Goal: Task Accomplishment & Management: Manage account settings

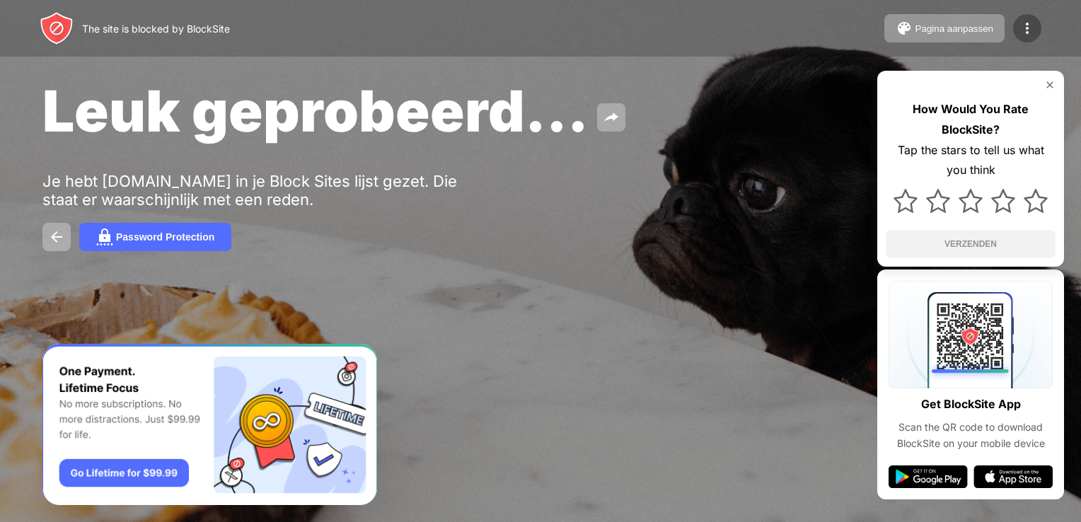
click at [1015, 29] on div at bounding box center [1027, 28] width 28 height 28
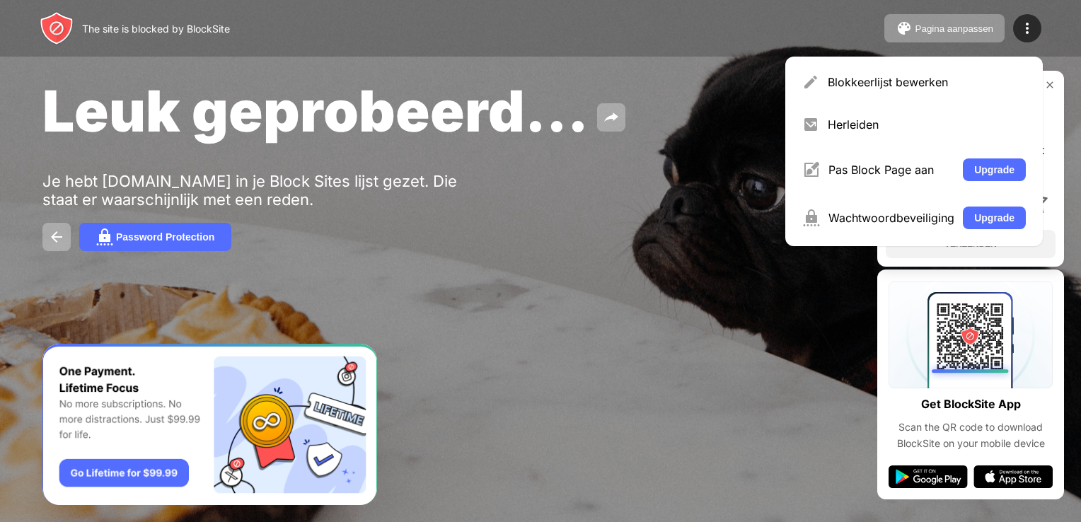
click at [876, 99] on div "Blokkeerlijst bewerken Herleiden Pas Block Page aan Upgrade Wachtwoordbeveiligi…" at bounding box center [914, 152] width 258 height 190
click at [877, 81] on div "Blokkeerlijst bewerken" at bounding box center [927, 82] width 198 height 14
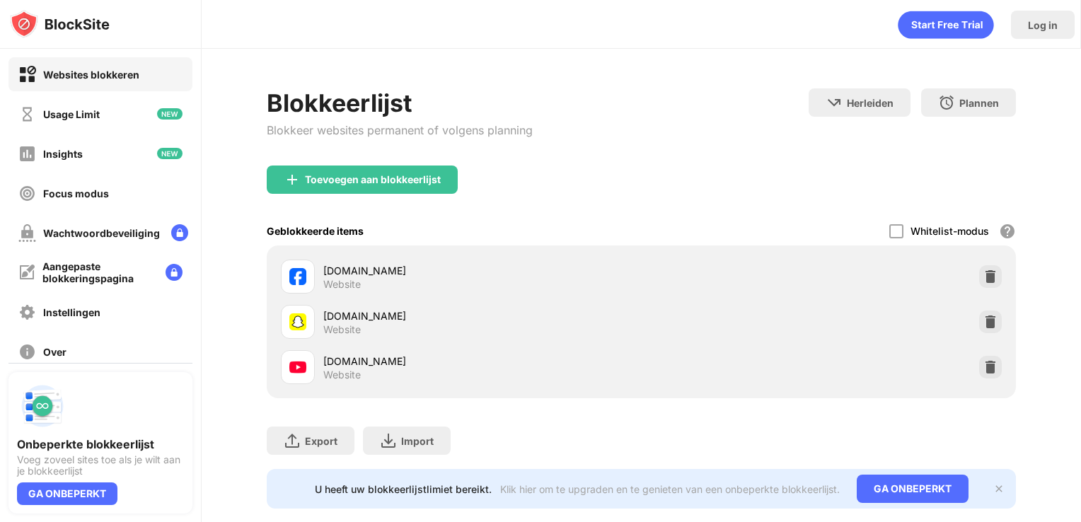
click at [985, 378] on div "youtube.com Website" at bounding box center [641, 367] width 733 height 45
click at [985, 364] on img at bounding box center [990, 367] width 14 height 14
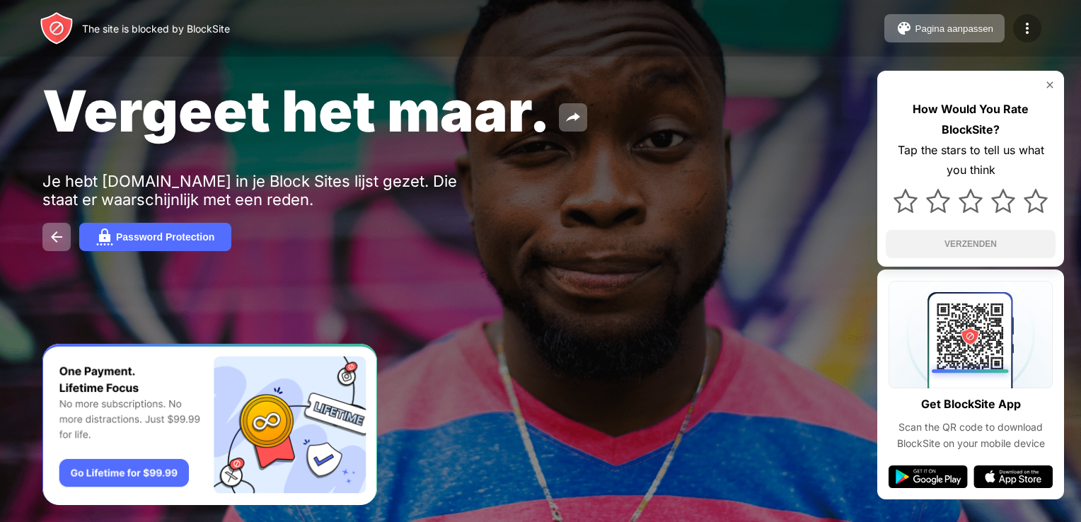
click at [1031, 21] on img at bounding box center [1027, 28] width 17 height 17
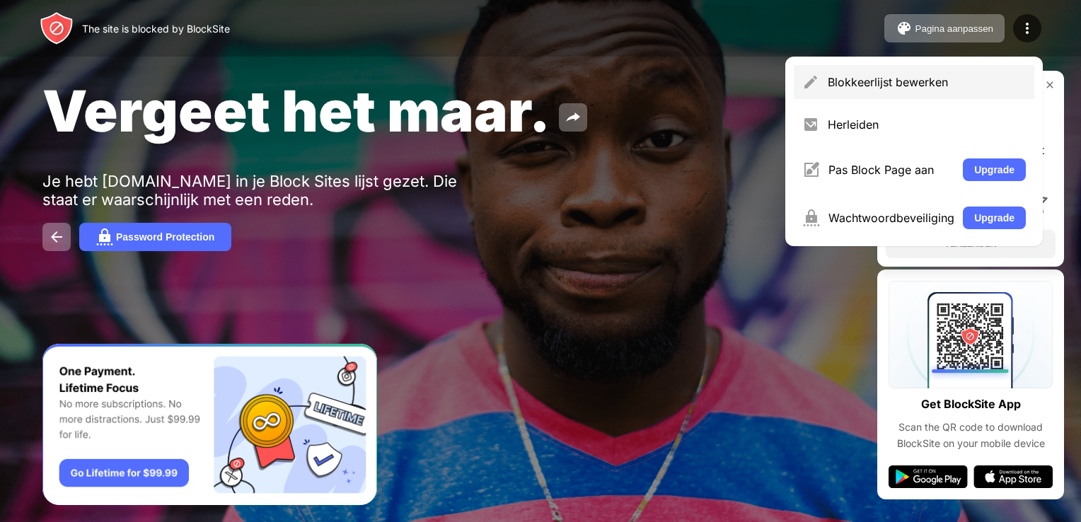
click at [839, 93] on div "Blokkeerlijst bewerken" at bounding box center [914, 82] width 241 height 34
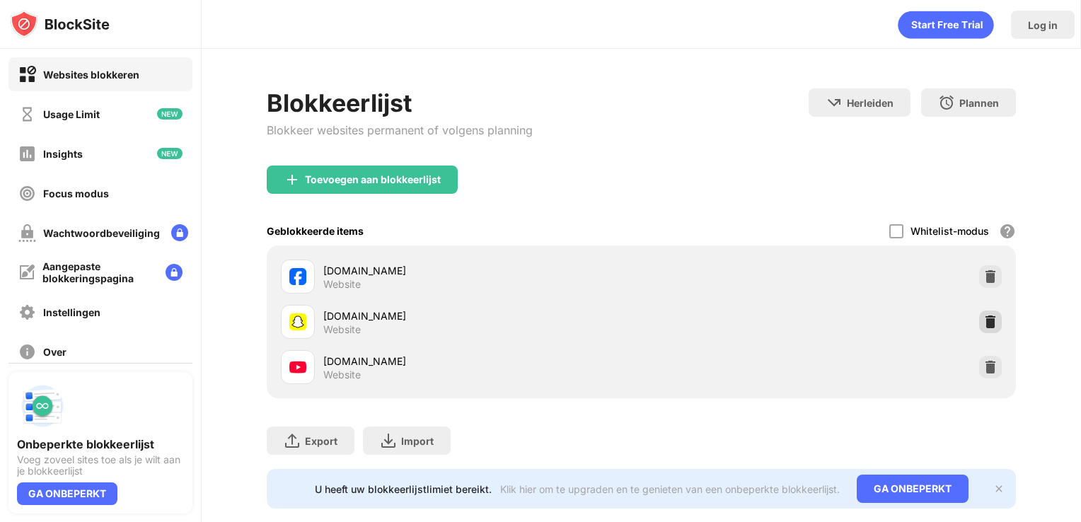
drag, startPoint x: 983, startPoint y: 318, endPoint x: 962, endPoint y: 299, distance: 28.5
click at [983, 318] on img at bounding box center [990, 322] width 14 height 14
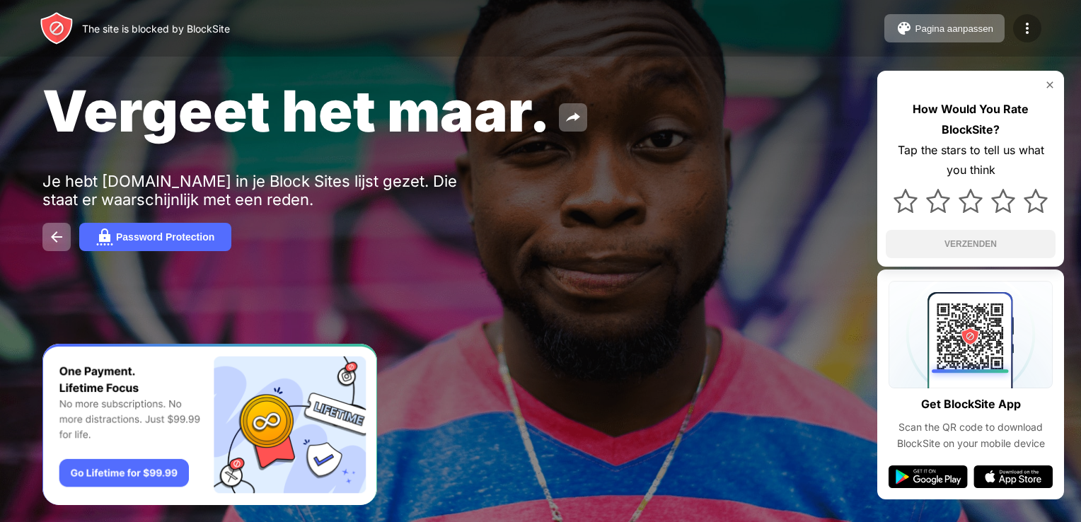
click at [1015, 33] on div at bounding box center [1027, 28] width 28 height 28
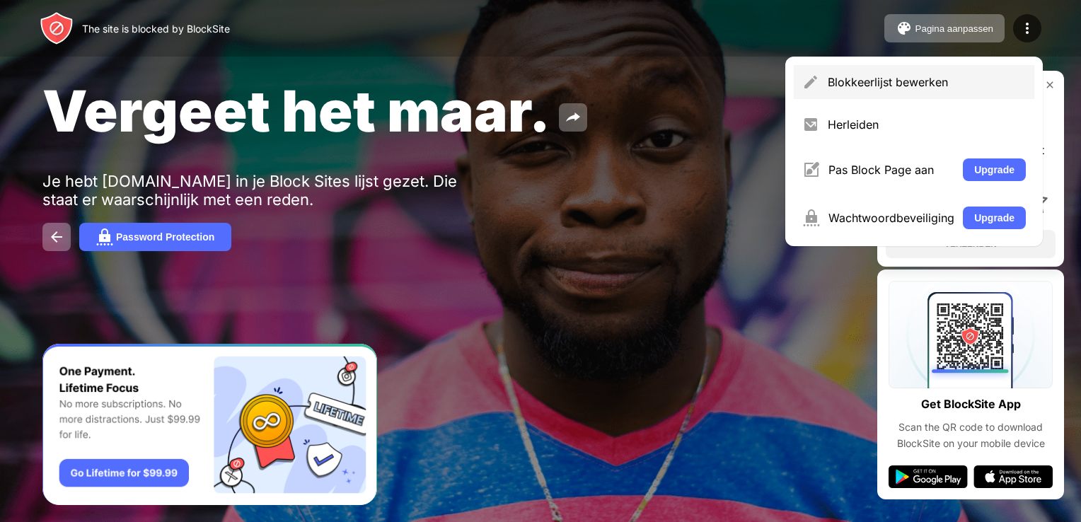
click at [898, 83] on div "Blokkeerlijst bewerken" at bounding box center [927, 82] width 198 height 14
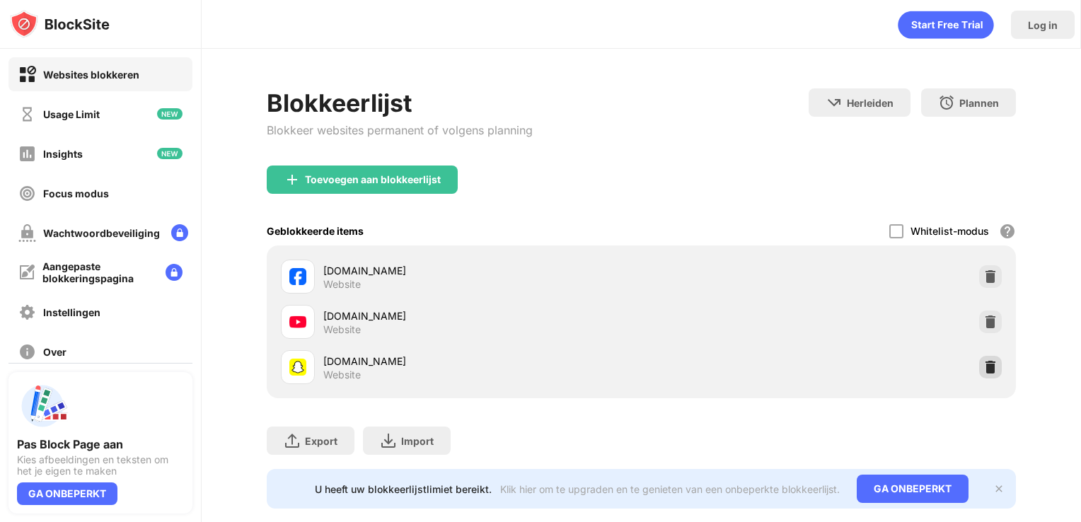
click at [983, 369] on img at bounding box center [990, 367] width 14 height 14
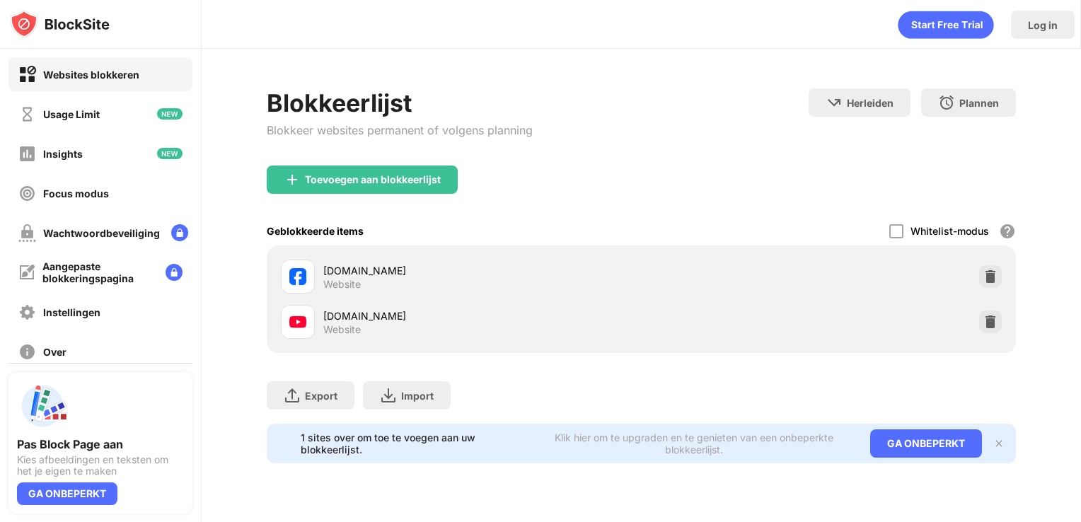
click at [988, 304] on div "youtube.com Website" at bounding box center [641, 321] width 733 height 45
click at [988, 318] on img at bounding box center [990, 322] width 14 height 14
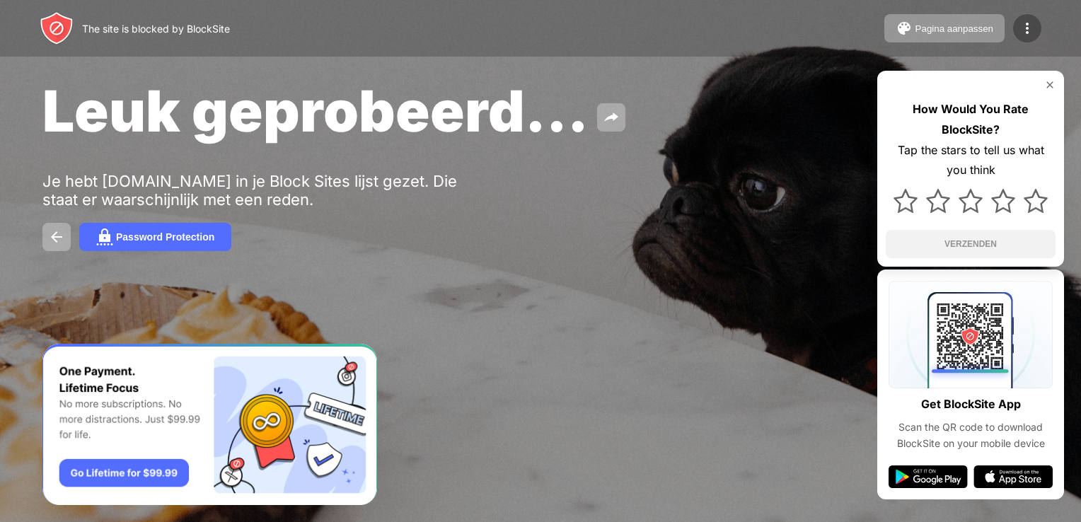
click at [1022, 33] on img at bounding box center [1027, 28] width 17 height 17
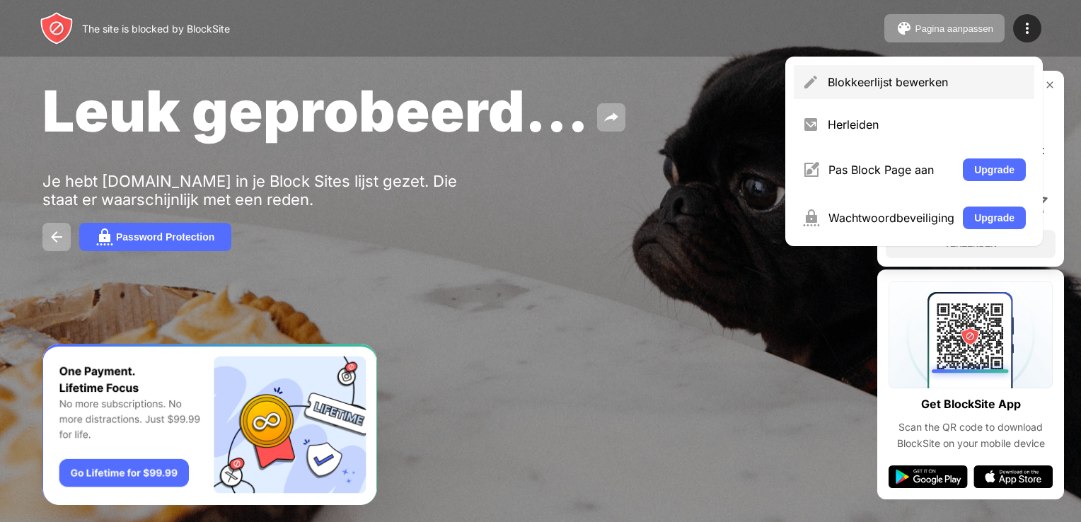
click at [858, 83] on div "Blokkeerlijst bewerken" at bounding box center [927, 82] width 198 height 14
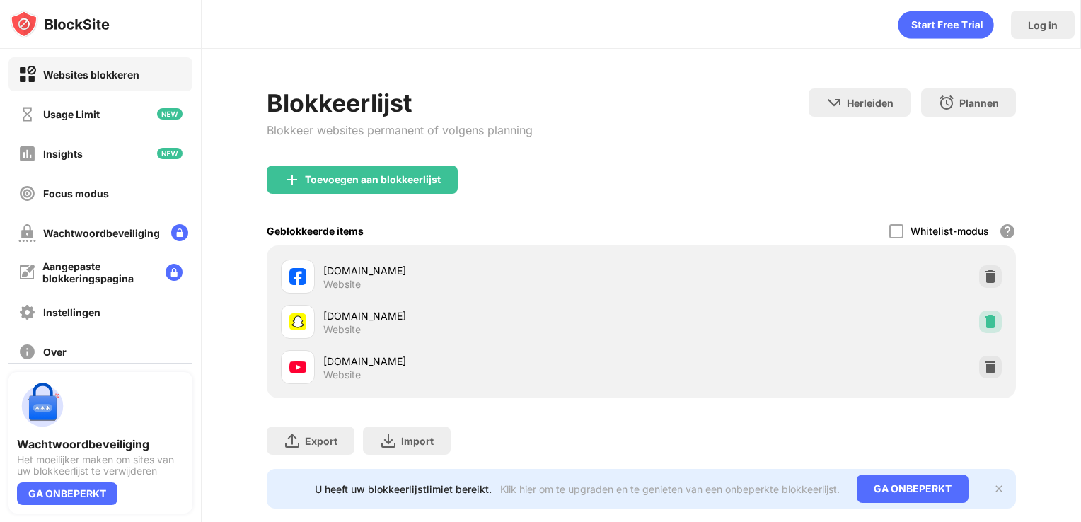
click at [983, 326] on img at bounding box center [990, 322] width 14 height 14
